Goal: Obtain resource: Download file/media

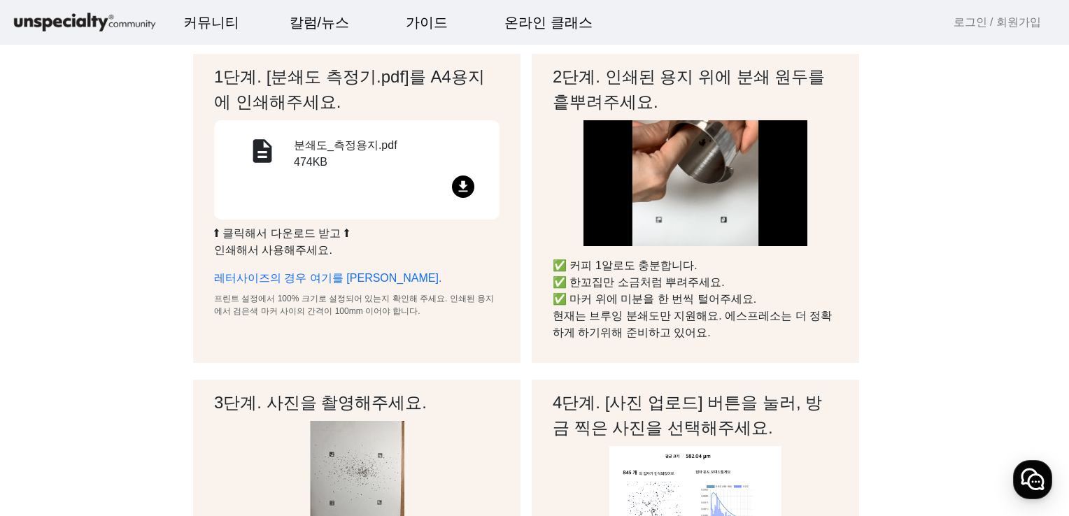
scroll to position [70, 0]
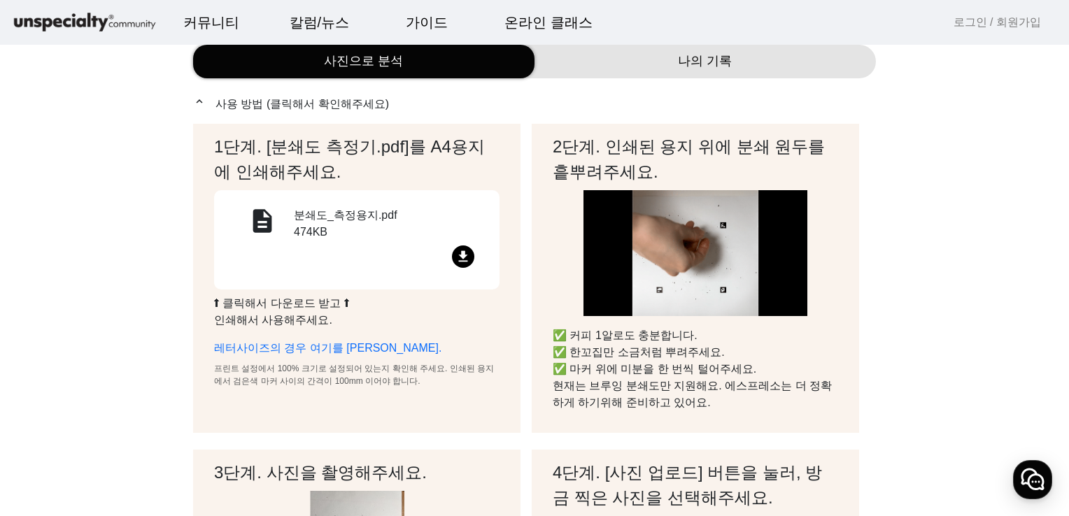
click at [463, 256] on mat-icon "file_download" at bounding box center [463, 257] width 22 height 22
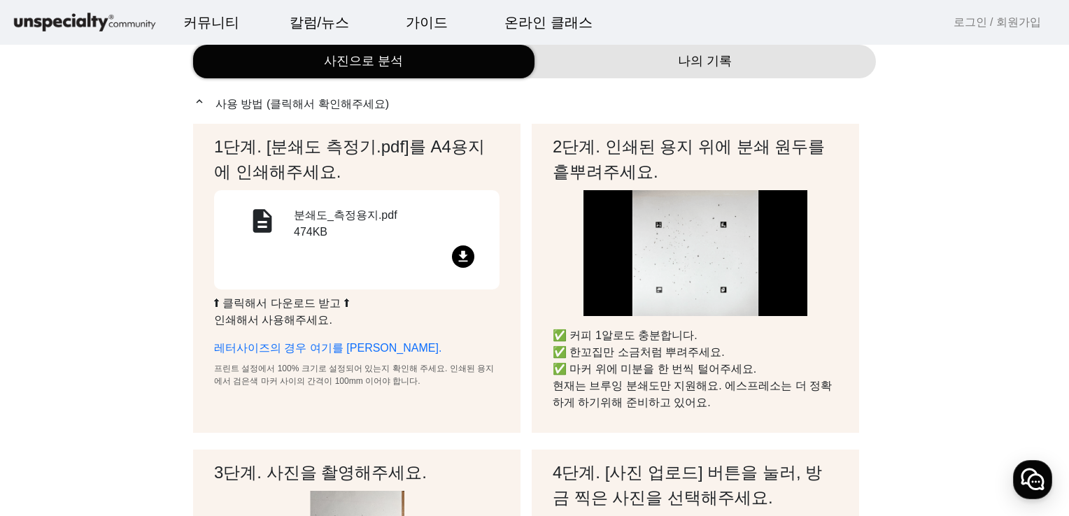
click at [461, 257] on mat-icon "file_download" at bounding box center [463, 257] width 22 height 22
click at [290, 222] on div "description" at bounding box center [262, 226] width 63 height 38
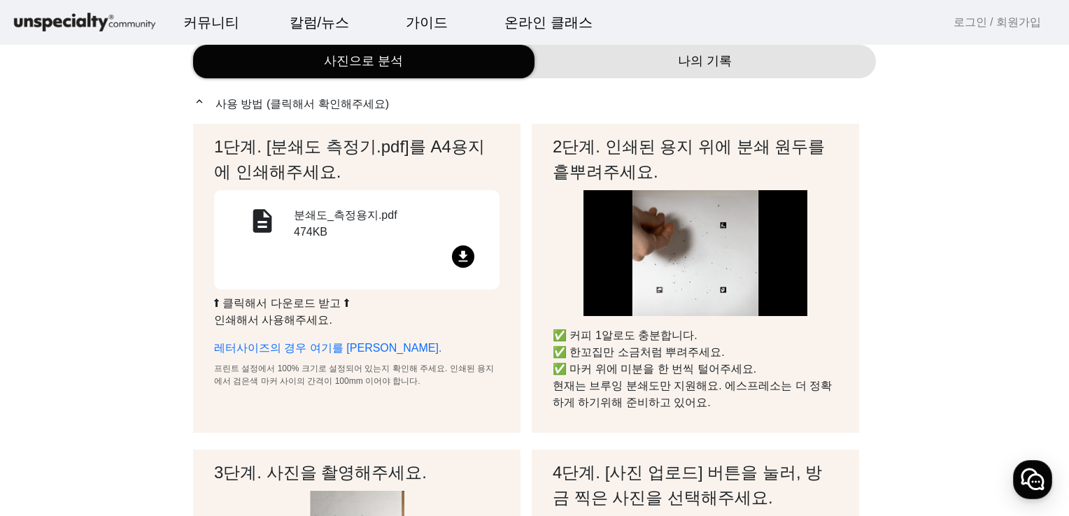
click at [286, 224] on div "description" at bounding box center [262, 226] width 63 height 38
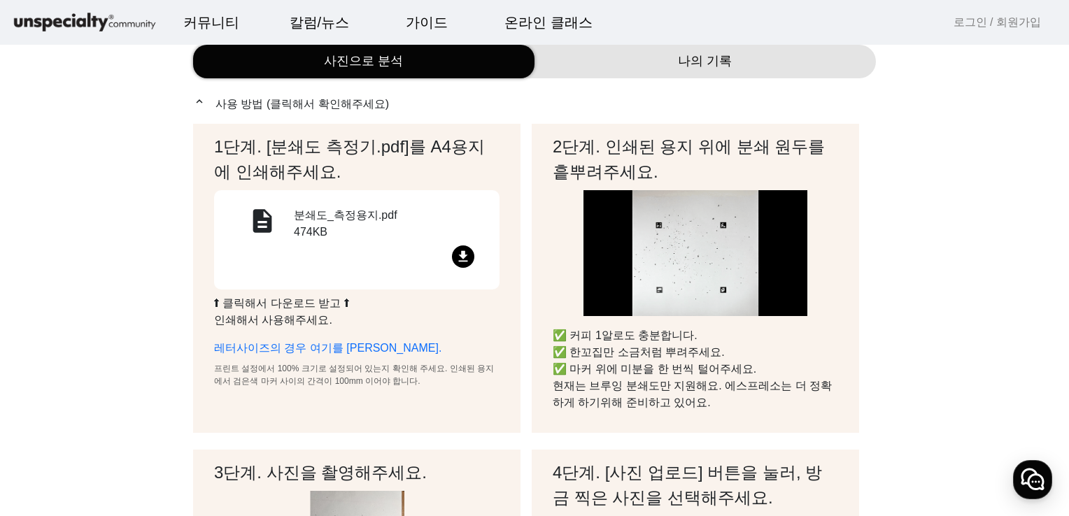
click at [286, 224] on div "description" at bounding box center [262, 226] width 63 height 38
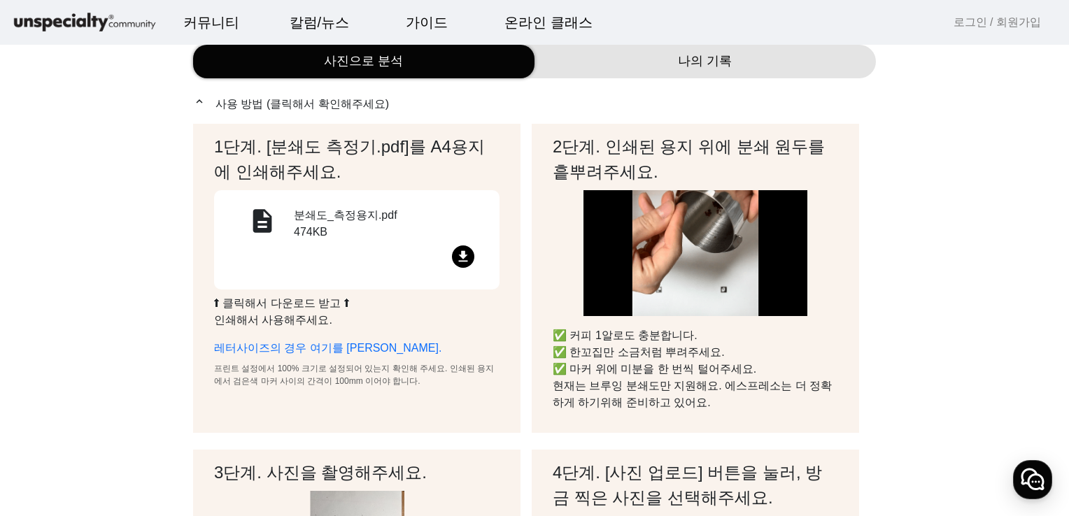
click at [286, 224] on div "description" at bounding box center [262, 226] width 63 height 38
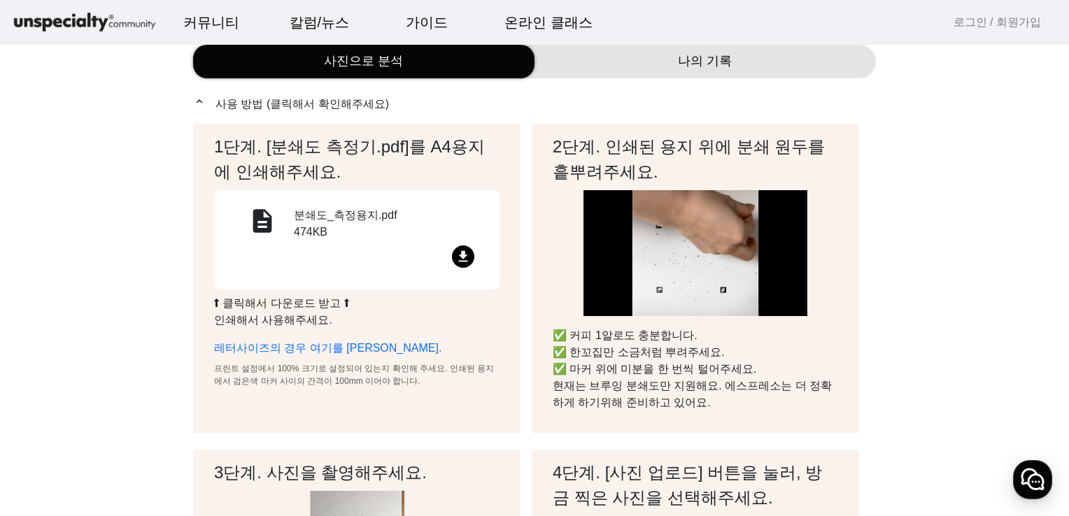
click at [286, 224] on div "description" at bounding box center [262, 226] width 63 height 38
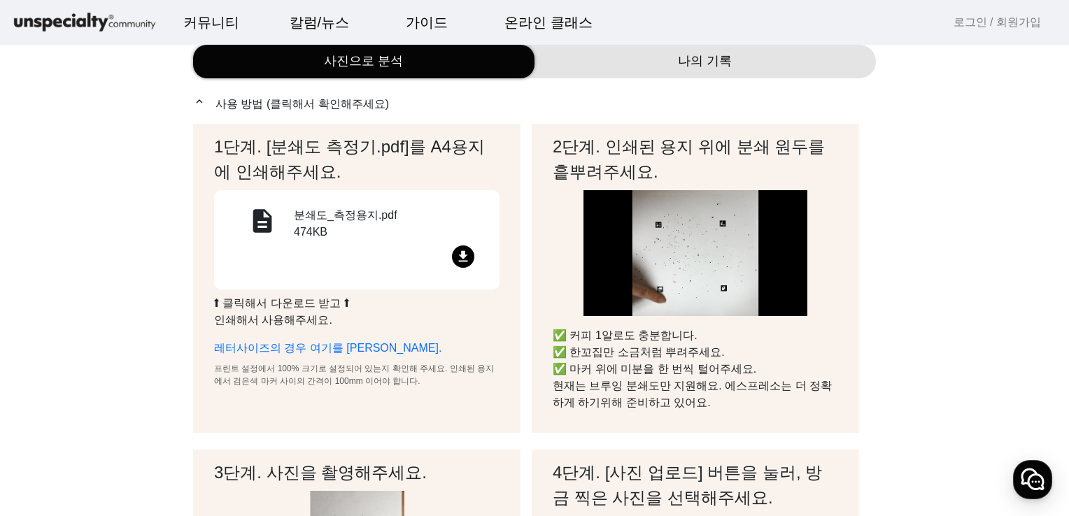
click at [286, 224] on div "description" at bounding box center [262, 226] width 63 height 38
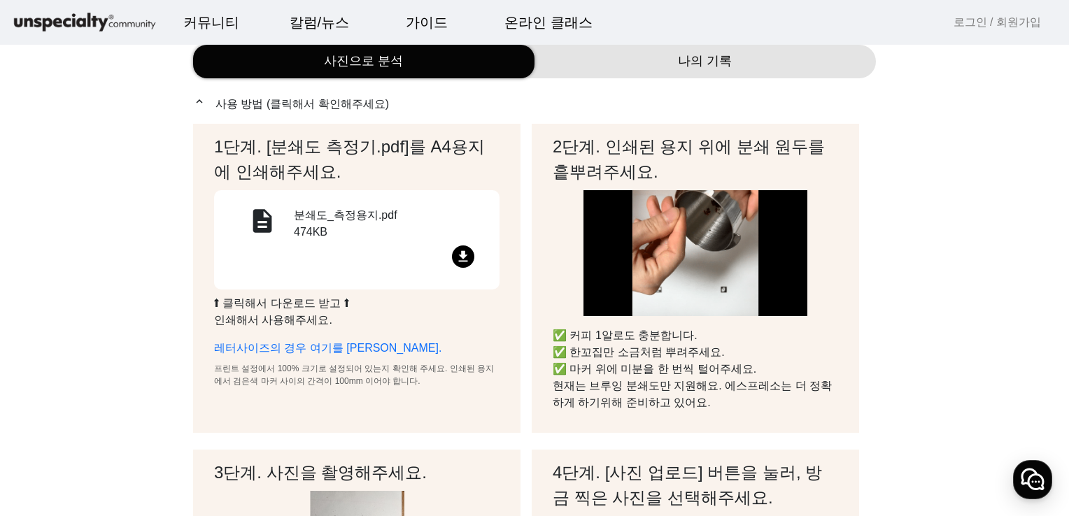
click at [286, 224] on div "description" at bounding box center [262, 226] width 63 height 38
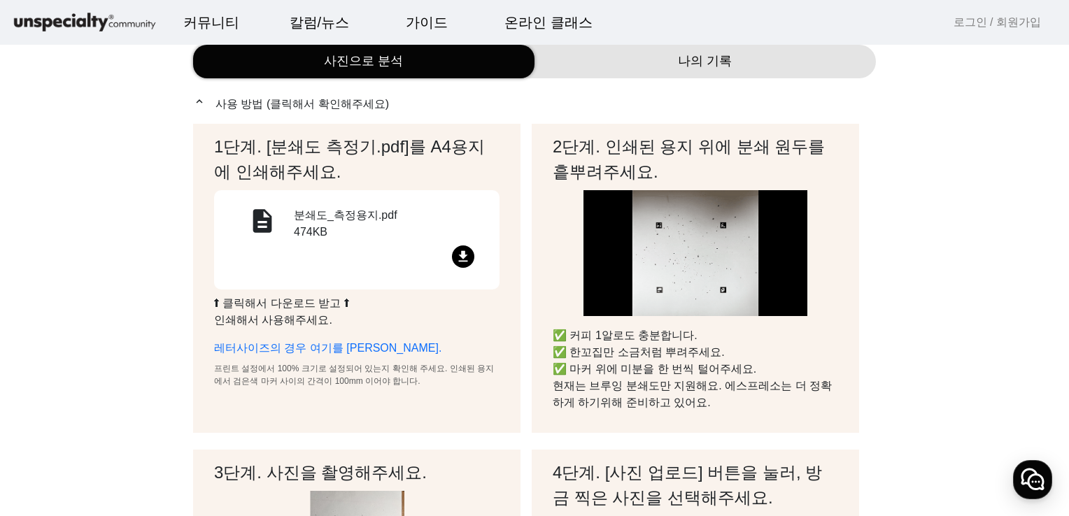
click at [286, 224] on div "description" at bounding box center [262, 226] width 63 height 38
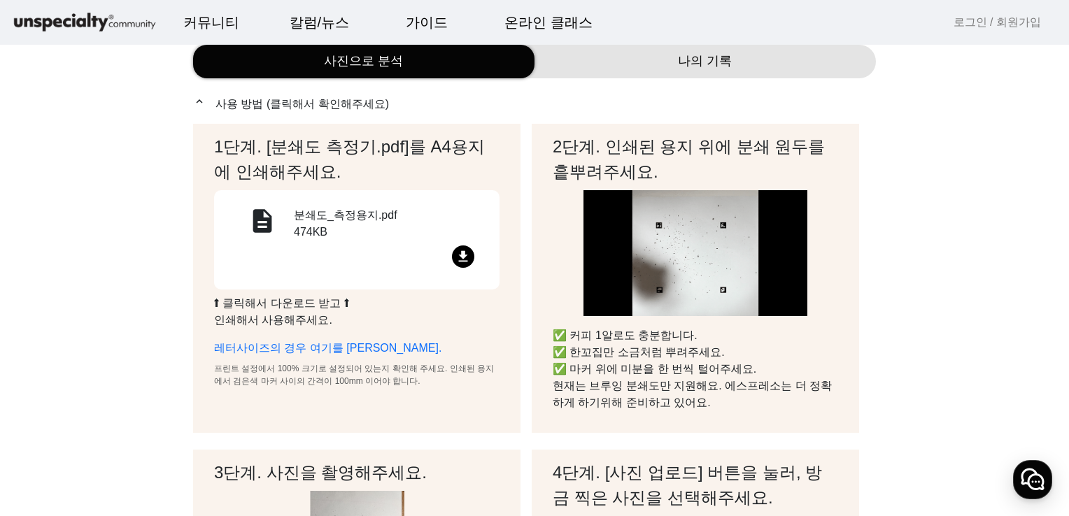
scroll to position [0, 0]
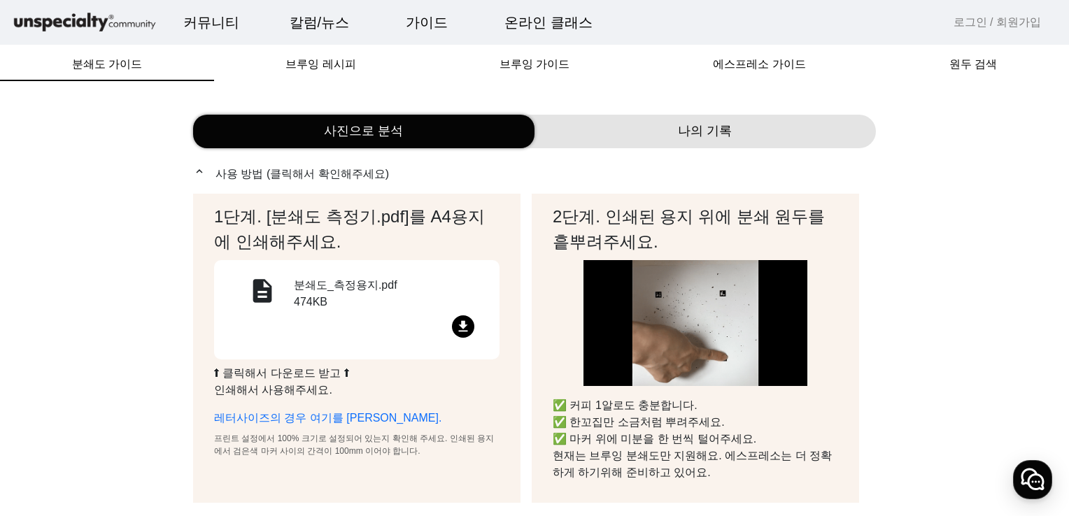
drag, startPoint x: 296, startPoint y: 248, endPoint x: 450, endPoint y: 339, distance: 178.8
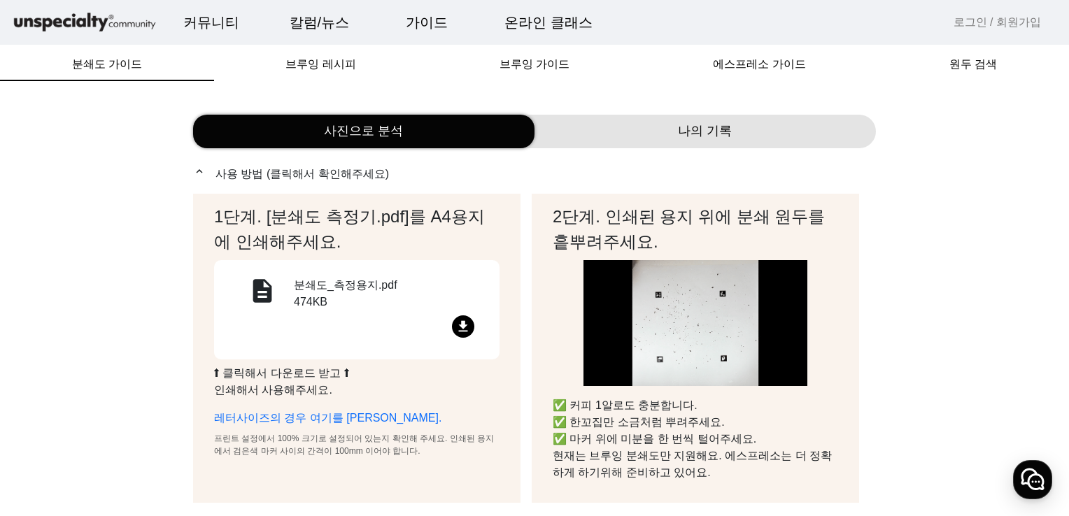
click at [302, 253] on h2 "1단계. [분쇄도 측정기.pdf]를 A4용지에 인쇄해주세요." at bounding box center [356, 229] width 285 height 50
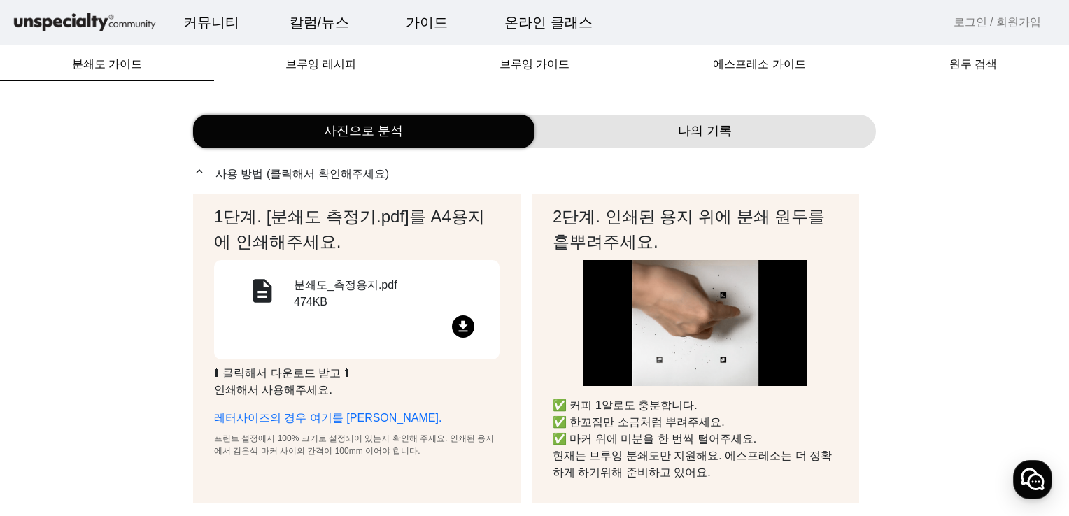
drag, startPoint x: 467, startPoint y: 334, endPoint x: 450, endPoint y: 311, distance: 29.5
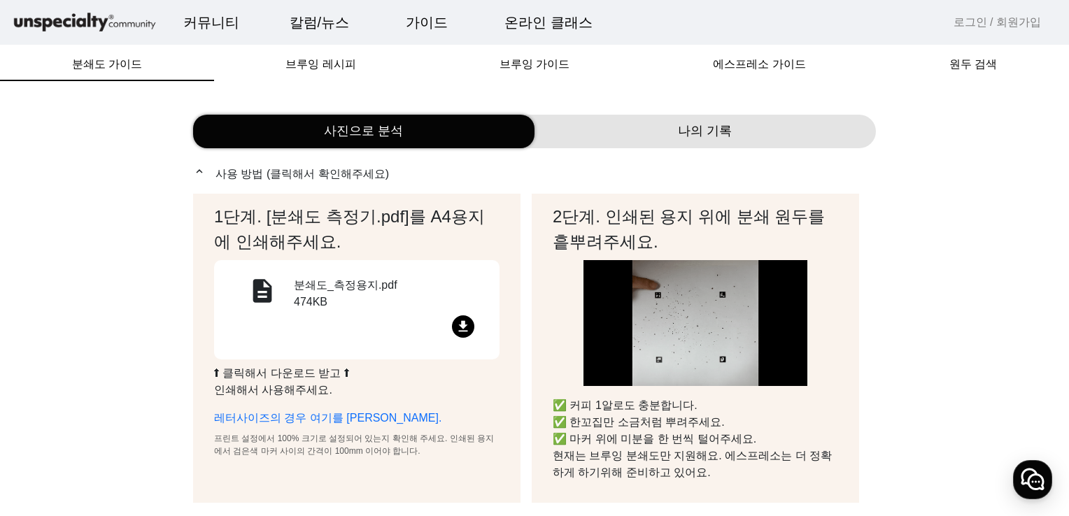
click at [420, 313] on div "description 분쇄도_측정용지.pdf 474KB file_download" at bounding box center [357, 310] width 252 height 66
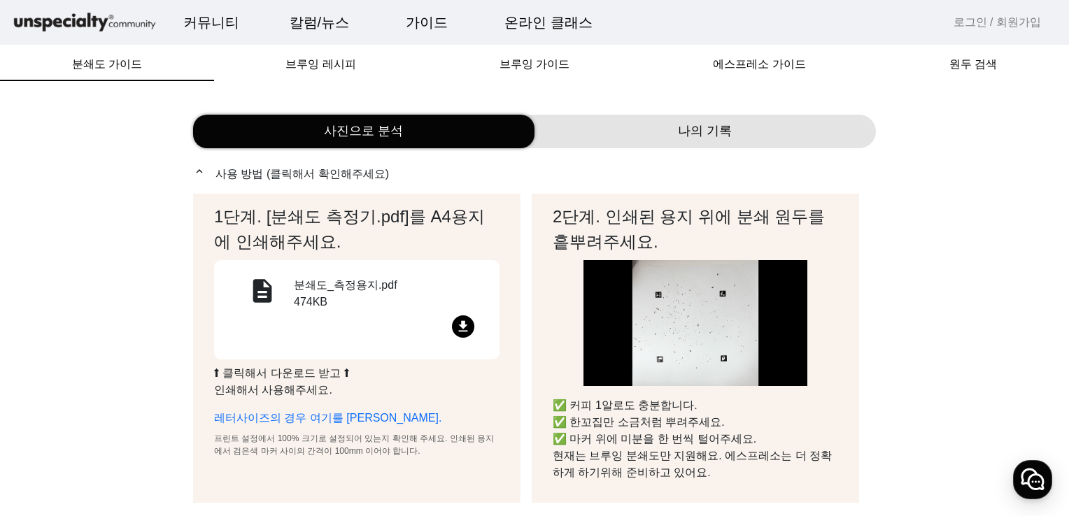
drag, startPoint x: 648, startPoint y: 325, endPoint x: 495, endPoint y: 329, distance: 152.6
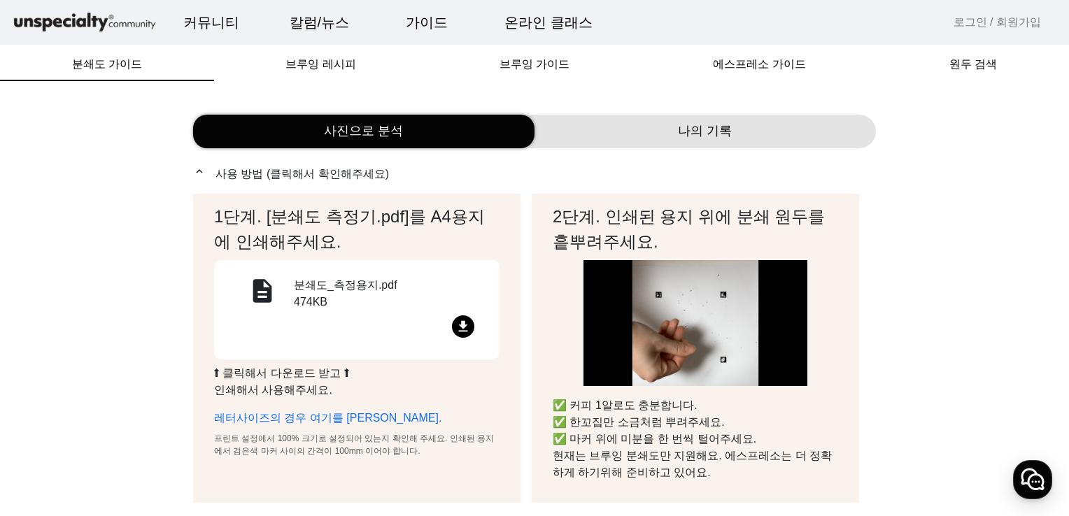
click at [648, 325] on img at bounding box center [695, 323] width 225 height 126
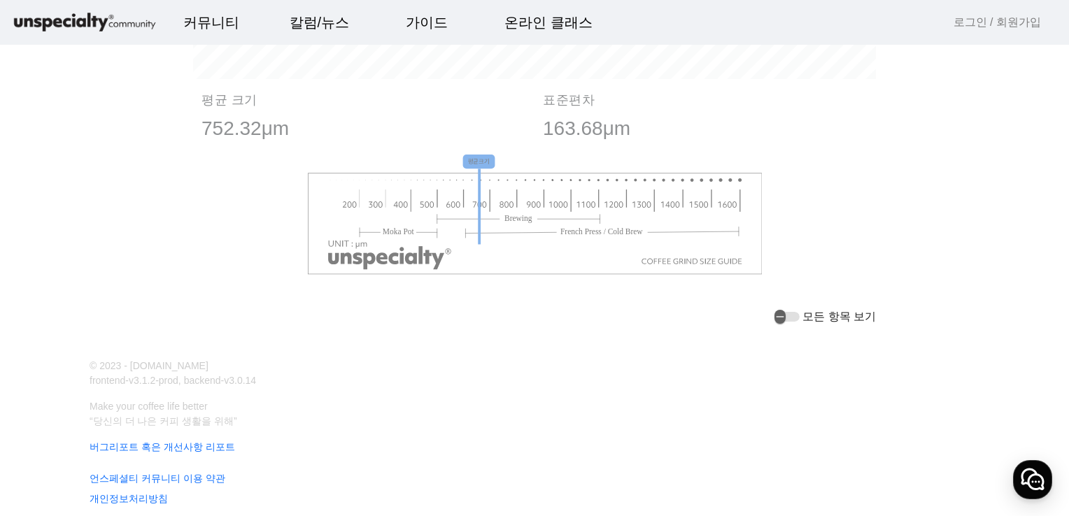
scroll to position [1694, 0]
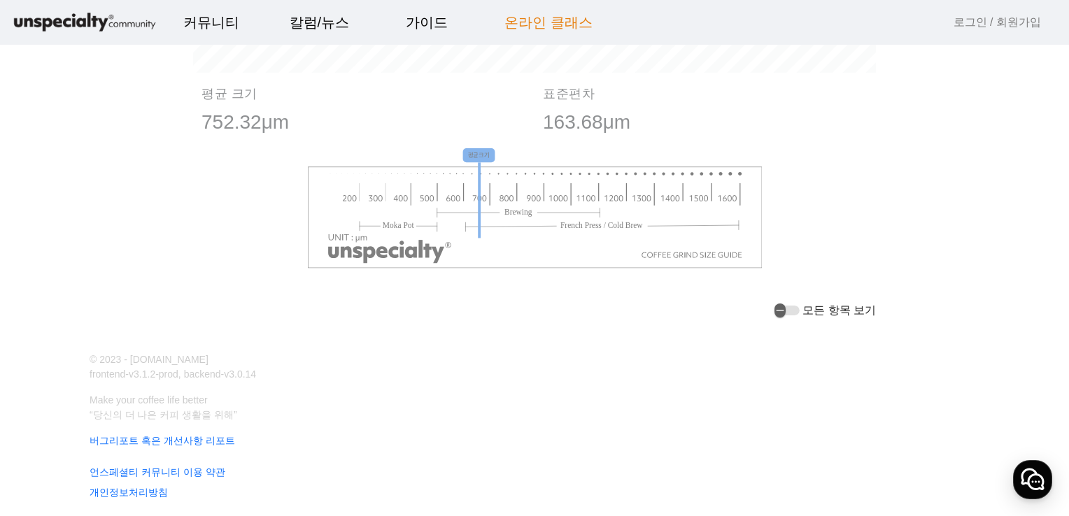
click at [558, 23] on link "온라인 클래스" at bounding box center [548, 22] width 111 height 38
